Goal: Find specific page/section: Find specific page/section

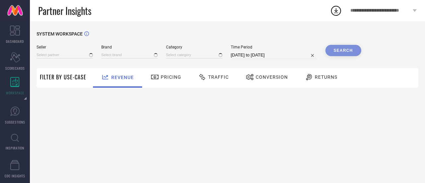
type input "All"
type input "1 STOP FASHION"
type input "All"
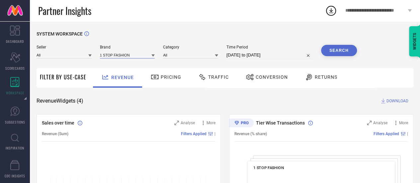
click at [118, 57] on input at bounding box center [127, 54] width 55 height 7
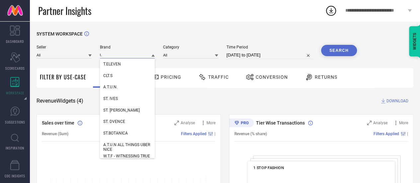
type input "t"
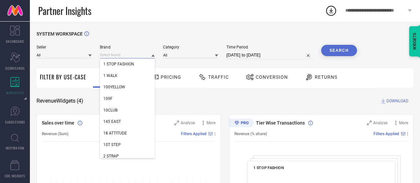
click at [118, 57] on input at bounding box center [127, 54] width 55 height 7
paste input "T.T."
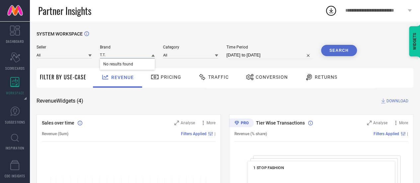
type input "T.T."
click at [131, 70] on span "No results found" at bounding box center [127, 63] width 55 height 11
